Goal: Task Accomplishment & Management: Use online tool/utility

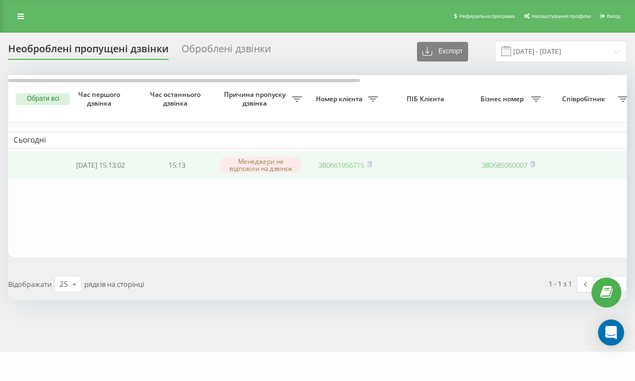
click at [352, 167] on link "380661956715" at bounding box center [342, 165] width 46 height 10
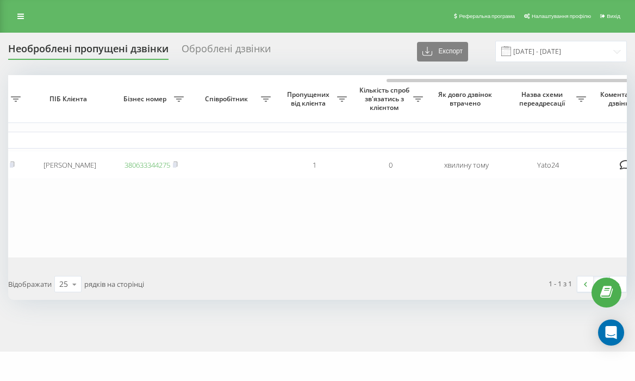
scroll to position [0, 469]
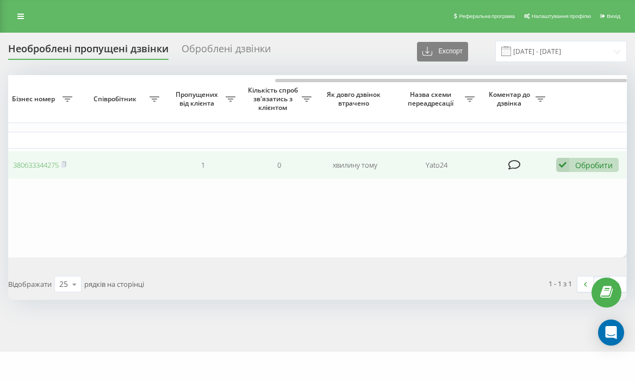
click at [575, 170] on div "Обробити" at bounding box center [594, 165] width 38 height 10
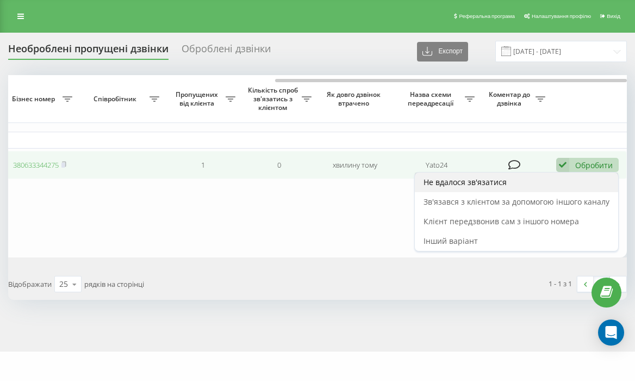
click at [539, 189] on div "Не вдалося зв'язатися" at bounding box center [516, 182] width 203 height 20
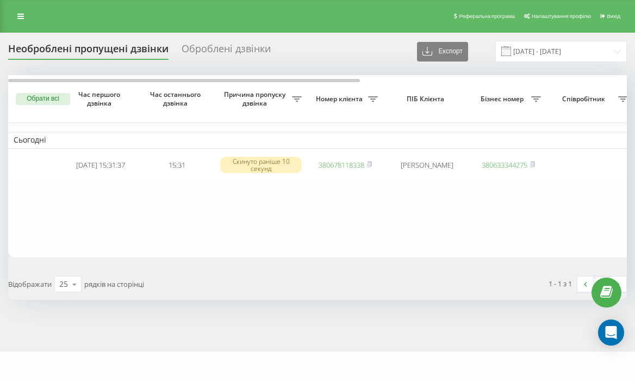
click at [344, 272] on div "1 - 1 з 1 1" at bounding box center [475, 284] width 317 height 32
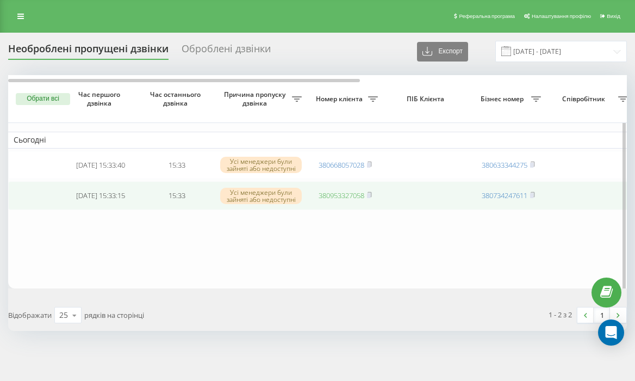
click at [346, 197] on link "380953327058" at bounding box center [342, 195] width 46 height 10
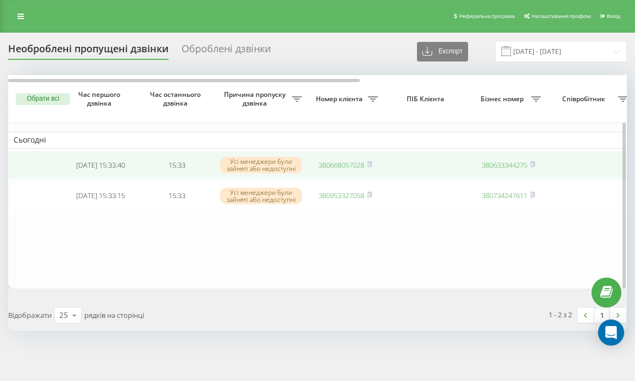
click at [343, 161] on link "380668057028" at bounding box center [342, 165] width 46 height 10
click at [409, 172] on td at bounding box center [426, 165] width 87 height 29
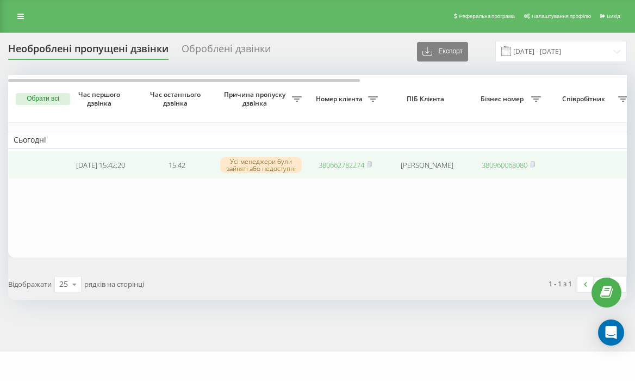
click at [348, 165] on link "380662782274" at bounding box center [342, 165] width 46 height 10
click at [343, 165] on link "380979016030" at bounding box center [342, 165] width 46 height 10
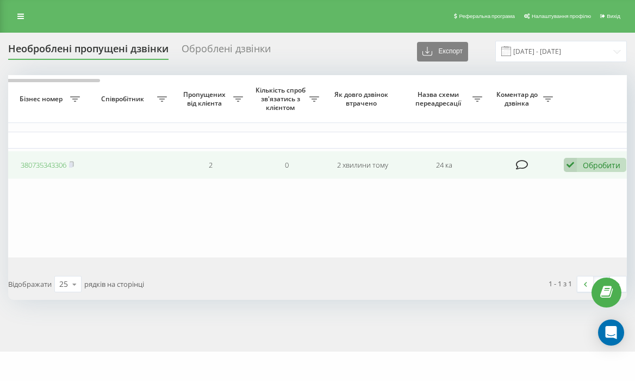
scroll to position [0, 469]
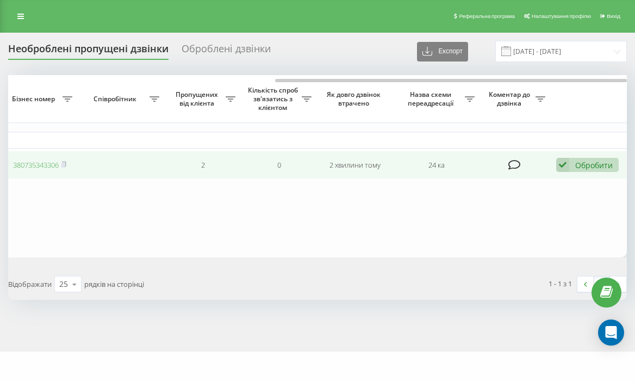
click at [592, 163] on div "Обробити" at bounding box center [594, 165] width 38 height 10
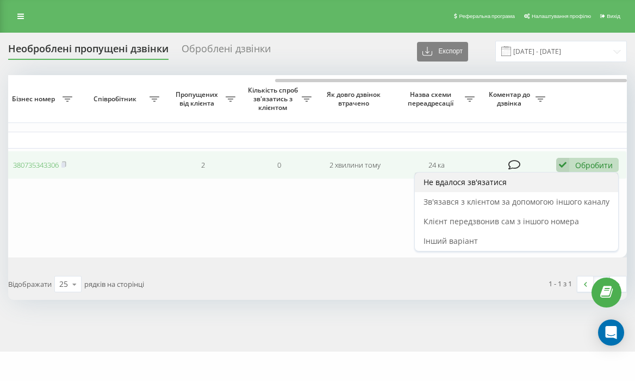
click at [547, 190] on div "Не вдалося зв'язатися" at bounding box center [516, 182] width 203 height 20
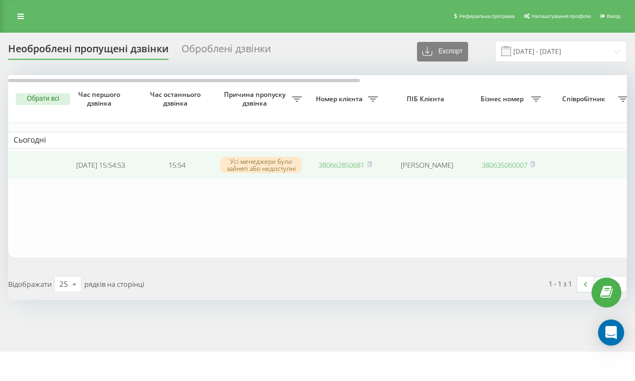
click at [353, 166] on link "380662850681" at bounding box center [342, 165] width 46 height 10
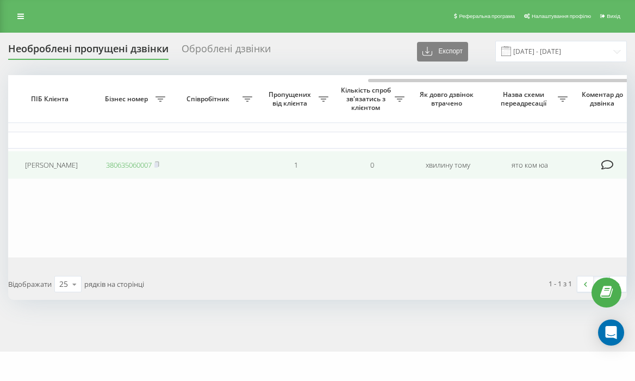
scroll to position [0, 469]
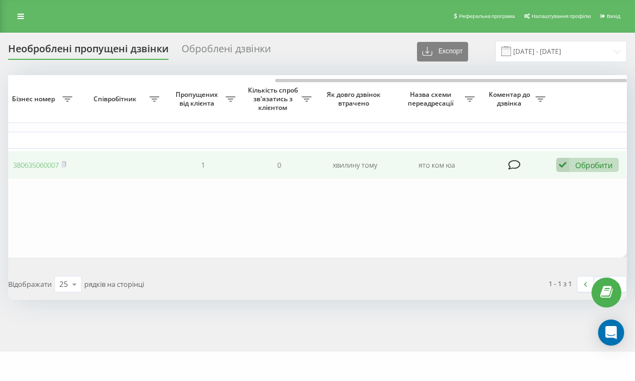
click at [586, 165] on div "Обробити" at bounding box center [594, 165] width 38 height 10
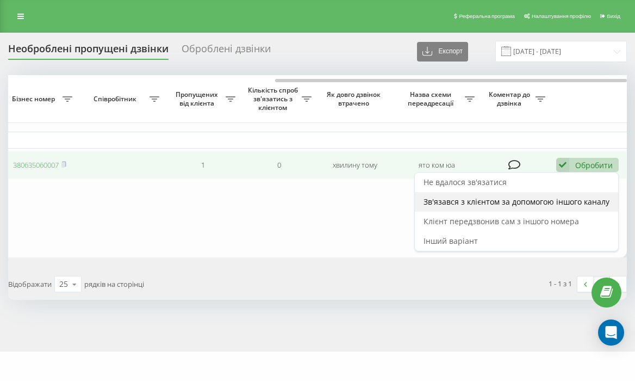
click at [551, 194] on div "Зв'язався з клієнтом за допомогою іншого каналу" at bounding box center [516, 202] width 203 height 20
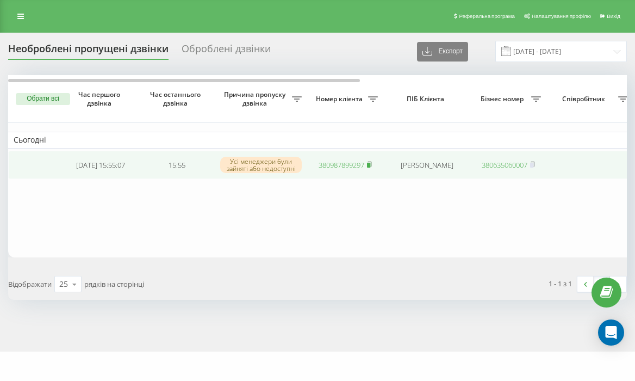
click at [371, 164] on icon at bounding box center [370, 163] width 4 height 5
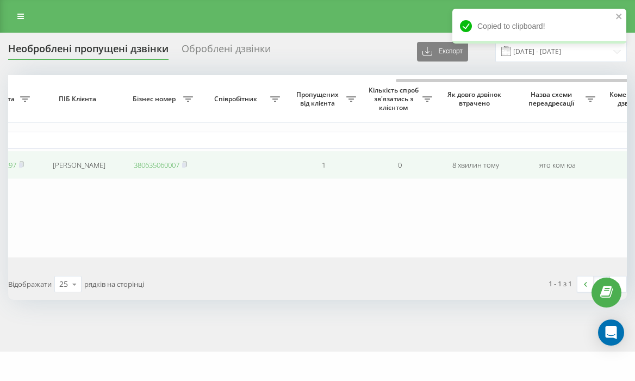
scroll to position [0, 469]
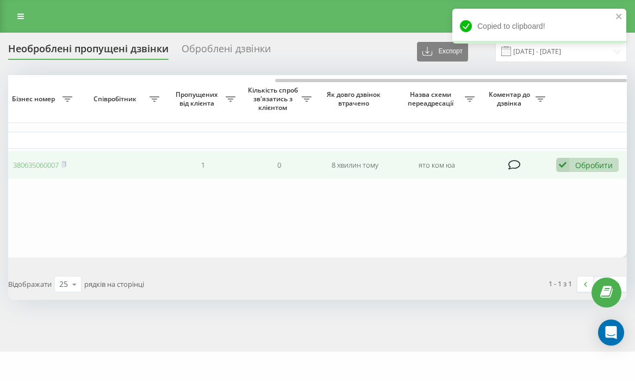
click at [594, 158] on td "Обробити Не вдалося зв'язатися Зв'язався з клієнтом за допомогою іншого каналу …" at bounding box center [589, 165] width 76 height 29
click at [587, 165] on div "Обробити" at bounding box center [594, 165] width 38 height 10
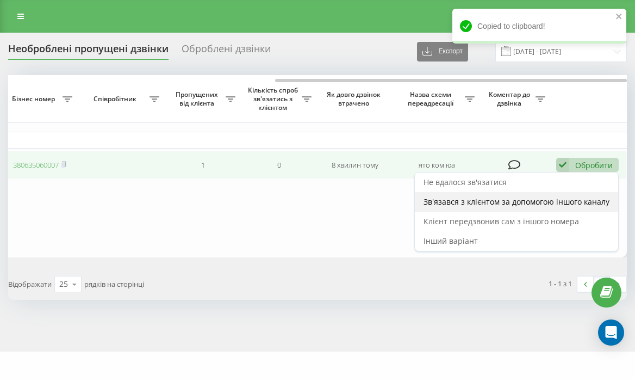
click at [577, 205] on span "Зв'язався з клієнтом за допомогою іншого каналу" at bounding box center [517, 201] width 186 height 10
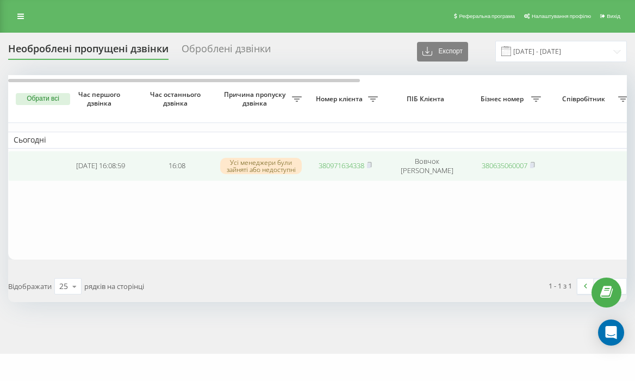
click at [408, 164] on td "Вовчок Михайло" at bounding box center [426, 166] width 87 height 30
click at [370, 164] on rect at bounding box center [368, 165] width 3 height 5
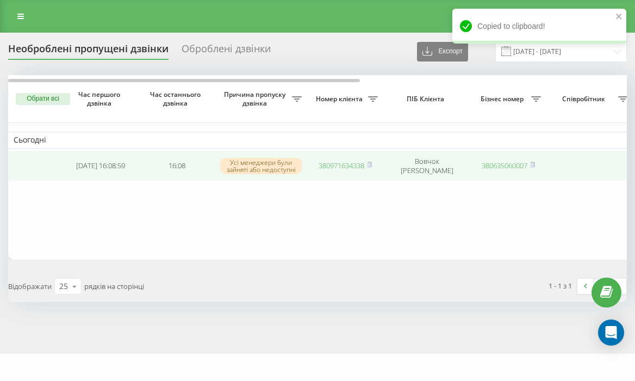
click at [347, 167] on link "380971634338" at bounding box center [342, 165] width 46 height 10
